Goal: Task Accomplishment & Management: Use online tool/utility

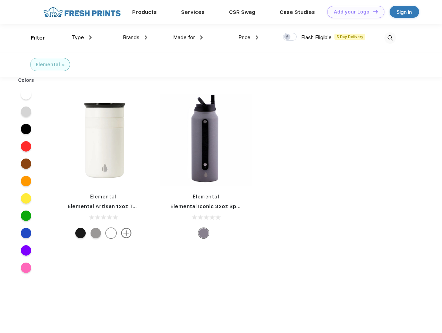
click at [353, 12] on link "Add your Logo Design Tool" at bounding box center [355, 12] width 57 height 12
click at [0, 0] on div "Design Tool" at bounding box center [0, 0] width 0 height 0
click at [372, 11] on link "Add your Logo Design Tool" at bounding box center [355, 12] width 57 height 12
click at [33, 38] on div "Filter" at bounding box center [38, 38] width 14 height 8
click at [82, 37] on span "Type" at bounding box center [78, 37] width 12 height 6
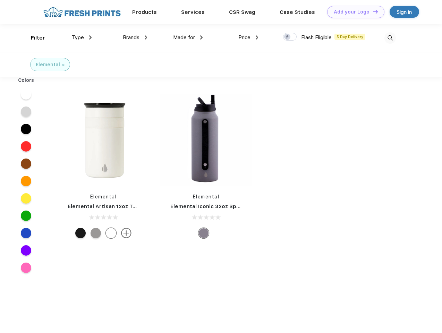
click at [135, 37] on span "Brands" at bounding box center [131, 37] width 17 height 6
click at [188, 37] on span "Made for" at bounding box center [184, 37] width 22 height 6
click at [248, 37] on span "Price" at bounding box center [244, 37] width 12 height 6
click at [290, 37] on div at bounding box center [290, 37] width 14 height 8
click at [288, 37] on input "checkbox" at bounding box center [285, 35] width 5 height 5
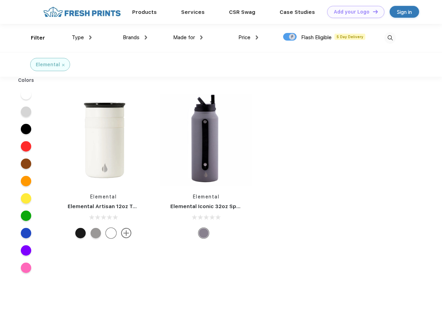
click at [390, 38] on img at bounding box center [389, 37] width 11 height 11
